Goal: Task Accomplishment & Management: Use online tool/utility

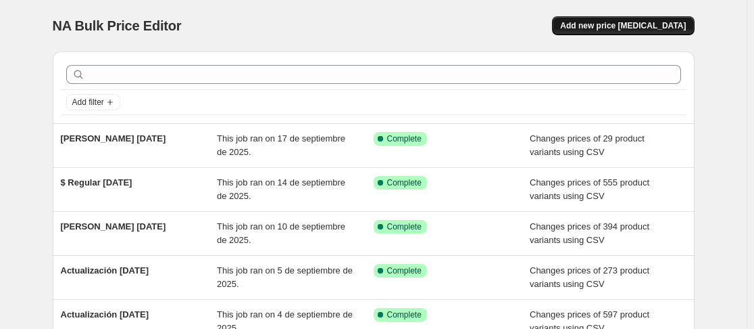
click at [619, 28] on span "Add new price [MEDICAL_DATA]" at bounding box center [623, 25] width 126 height 11
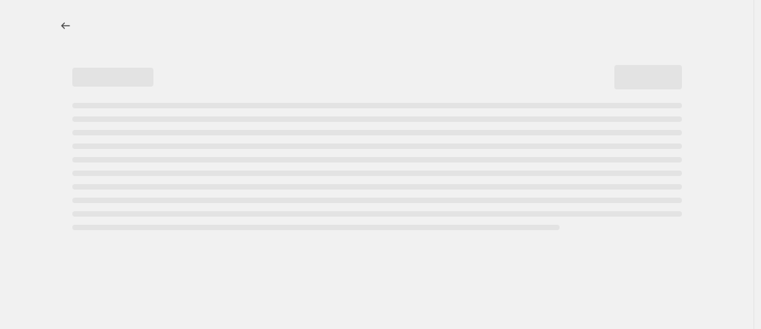
select select "percentage"
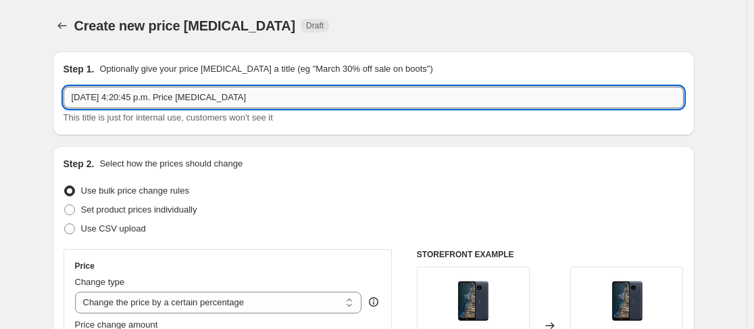
click at [249, 98] on input "[DATE] 4:20:45 p.m. Price [MEDICAL_DATA]" at bounding box center [374, 98] width 621 height 22
type input "$ [PERSON_NAME] [DATE]"
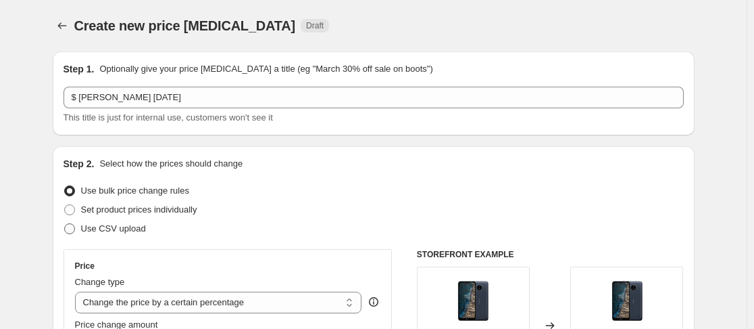
click at [75, 226] on span at bounding box center [69, 228] width 11 height 11
click at [65, 224] on input "Use CSV upload" at bounding box center [64, 223] width 1 height 1
radio input "true"
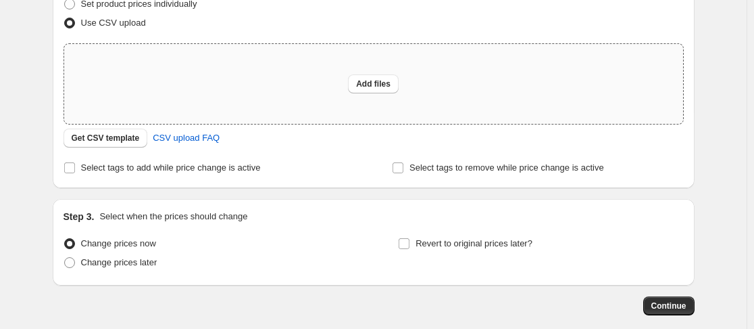
scroll to position [213, 0]
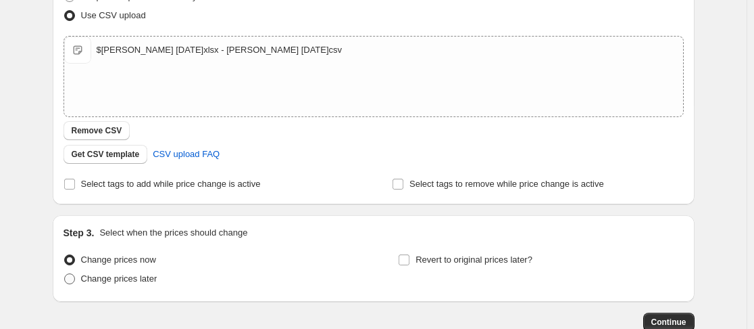
click at [74, 282] on span at bounding box center [69, 278] width 11 height 11
click at [65, 274] on input "Change prices later" at bounding box center [64, 273] width 1 height 1
radio input "true"
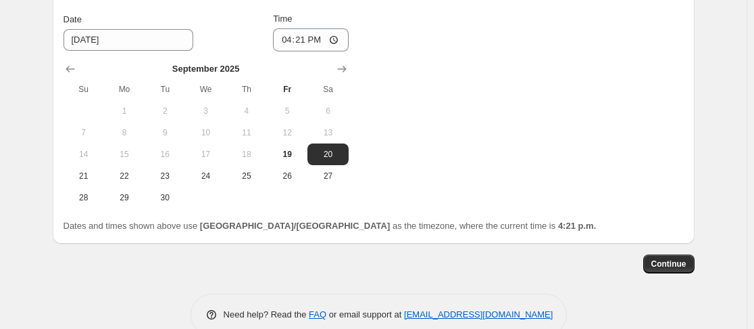
scroll to position [504, 0]
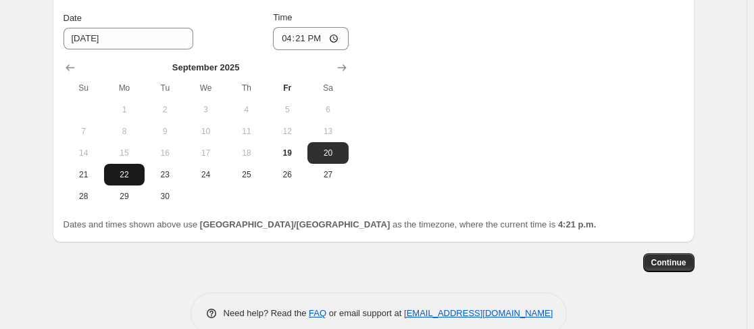
click at [125, 175] on span "22" at bounding box center [125, 174] width 30 height 11
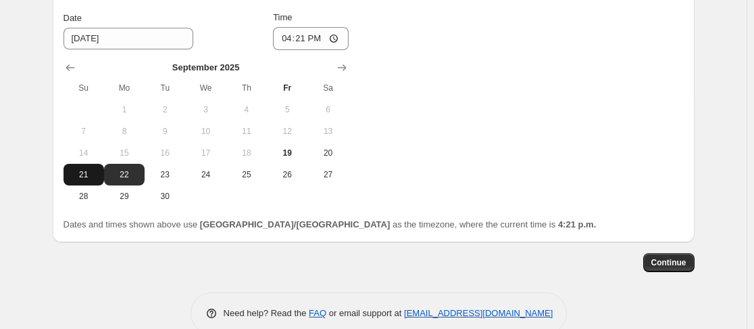
click at [88, 173] on span "21" at bounding box center [84, 174] width 30 height 11
type input "[DATE]"
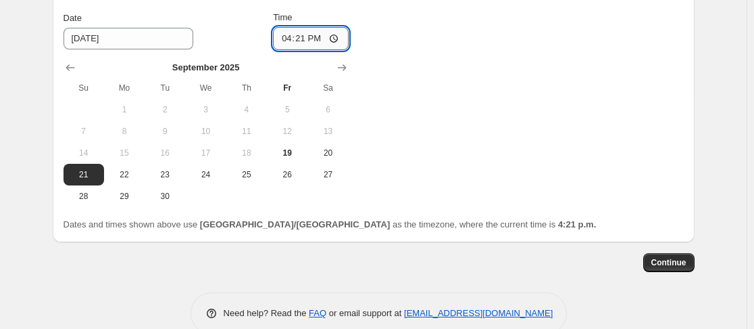
click at [341, 39] on input "16:21" at bounding box center [311, 38] width 76 height 23
type input "23:45"
click at [436, 120] on div "Change prices now Change prices later Date [DATE] Time 23:45 [DATE] Su Mo Tu We…" at bounding box center [374, 82] width 621 height 247
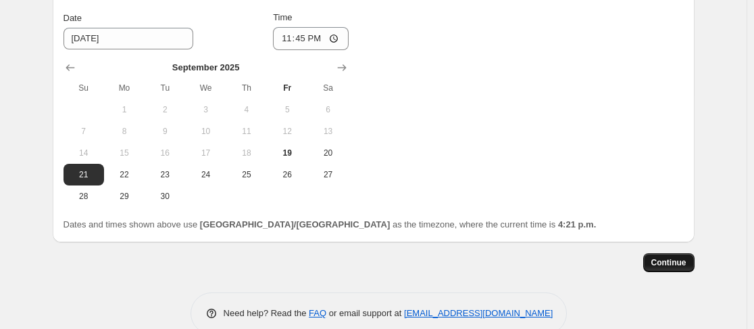
click at [656, 261] on span "Continue" at bounding box center [669, 262] width 35 height 11
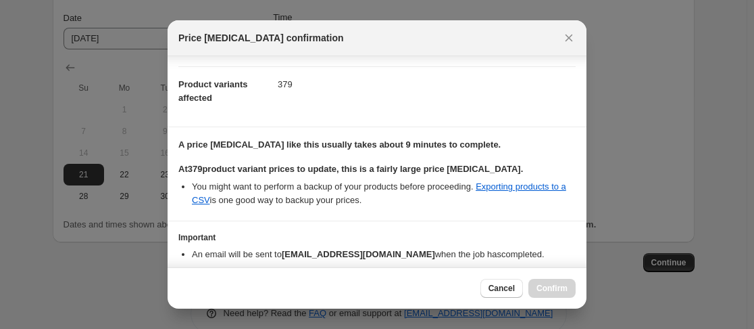
scroll to position [114, 0]
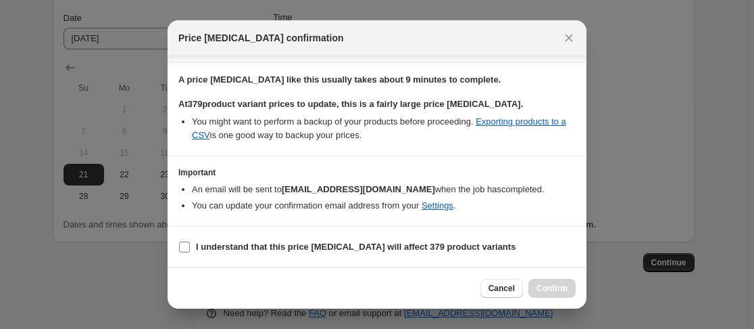
click at [186, 245] on input "I understand that this price [MEDICAL_DATA] will affect 379 product variants" at bounding box center [184, 246] width 11 height 11
checkbox input "true"
click at [551, 285] on span "Confirm" at bounding box center [552, 288] width 31 height 11
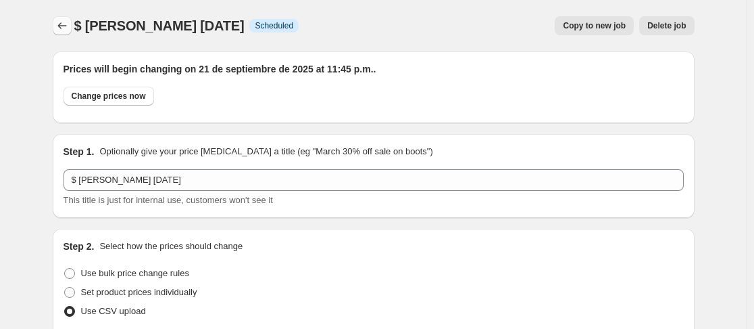
click at [63, 25] on icon "Price change jobs" at bounding box center [62, 26] width 14 height 14
